Goal: Task Accomplishment & Management: Use online tool/utility

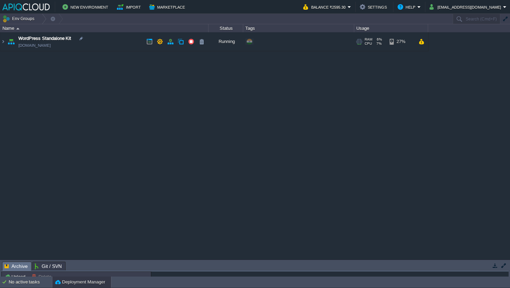
click at [9, 40] on img at bounding box center [11, 41] width 10 height 19
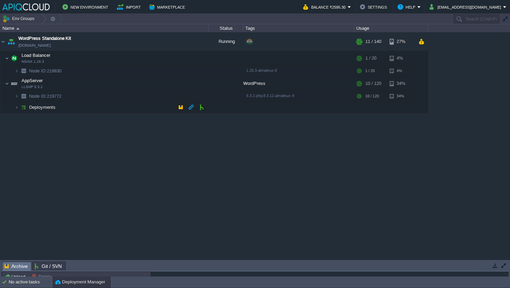
click at [17, 108] on img at bounding box center [17, 107] width 4 height 11
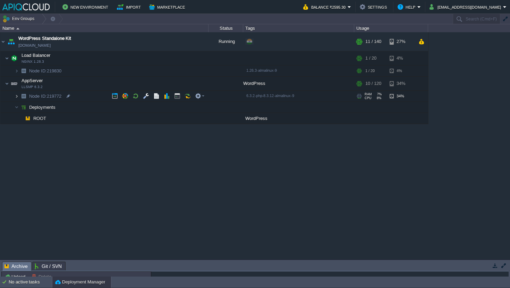
click at [16, 94] on img at bounding box center [17, 96] width 4 height 11
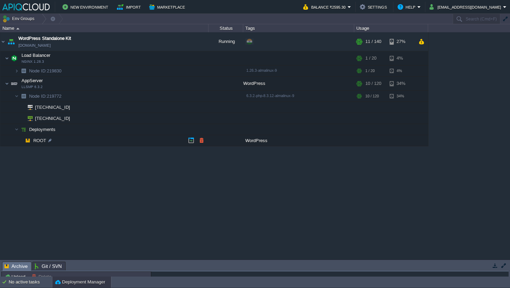
click at [40, 143] on span "ROOT" at bounding box center [40, 141] width 15 height 6
click at [107, 168] on div "WordPress Standalone Kit [DOMAIN_NAME] Running + Add to Env Group RAM 6% CPU 7%…" at bounding box center [255, 145] width 510 height 227
click at [168, 44] on button "button" at bounding box center [170, 42] width 6 height 6
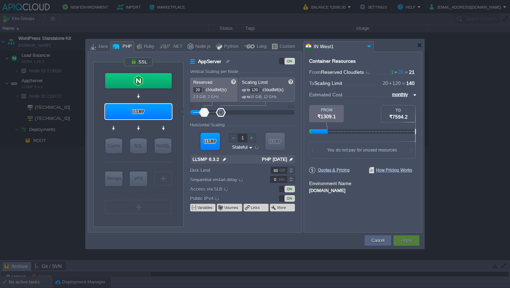
click at [248, 146] on img at bounding box center [250, 147] width 5 height 7
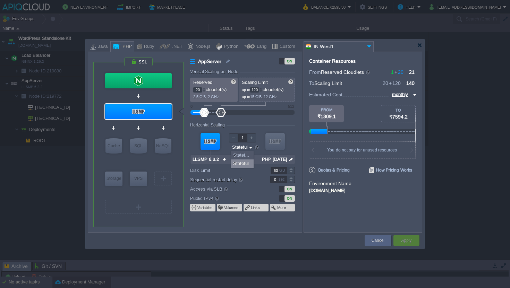
click at [248, 146] on img at bounding box center [250, 147] width 5 height 7
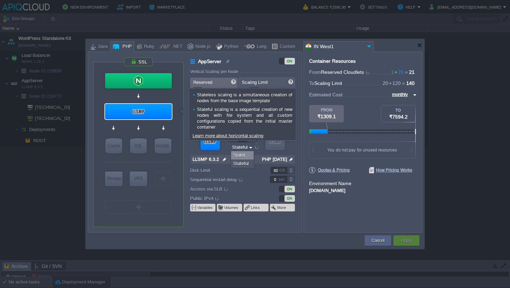
click at [257, 148] on div at bounding box center [257, 148] width 6 height 6
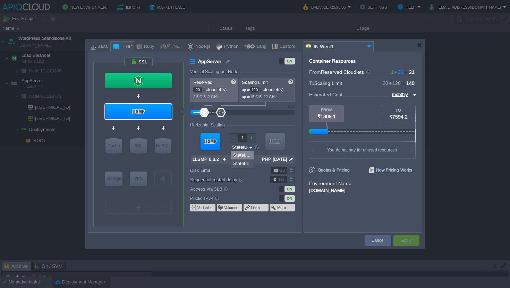
click at [294, 150] on div "VM VM" at bounding box center [242, 147] width 105 height 37
